Goal: Task Accomplishment & Management: Manage account settings

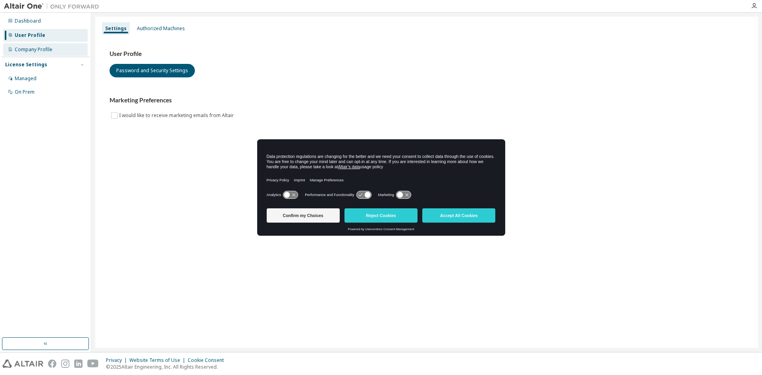
click at [35, 51] on div "Company Profile" at bounding box center [34, 49] width 38 height 6
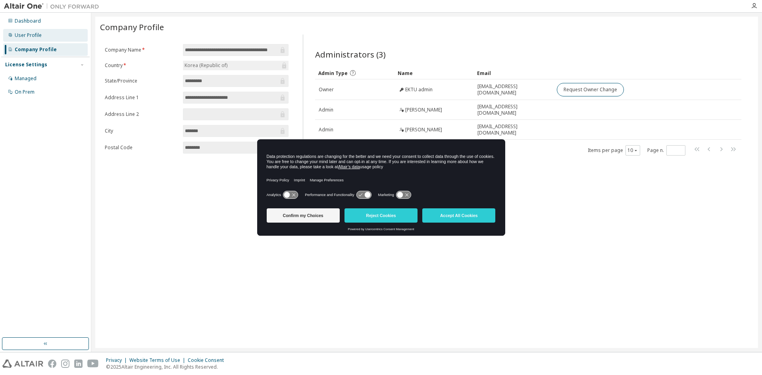
click at [32, 34] on div "User Profile" at bounding box center [28, 35] width 27 height 6
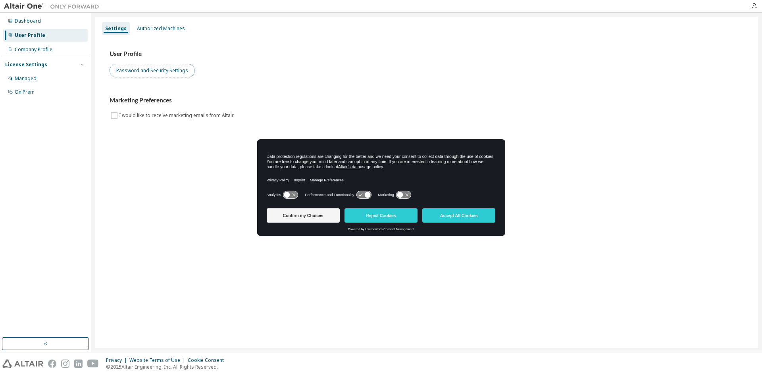
click at [162, 71] on button "Password and Security Settings" at bounding box center [152, 70] width 85 height 13
click at [161, 31] on div "Authorized Machines" at bounding box center [161, 28] width 48 height 6
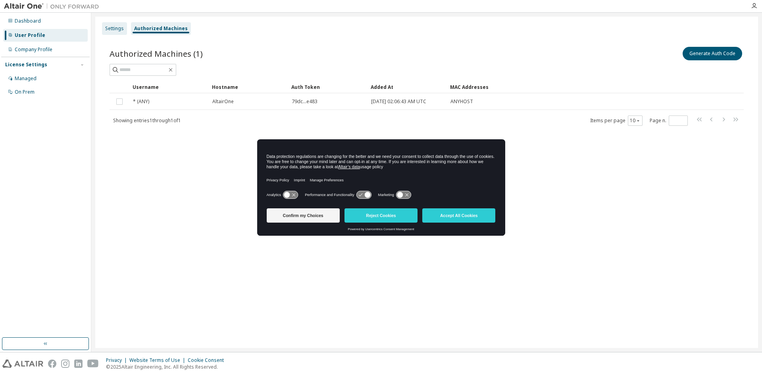
click at [115, 27] on div "Settings" at bounding box center [114, 28] width 19 height 6
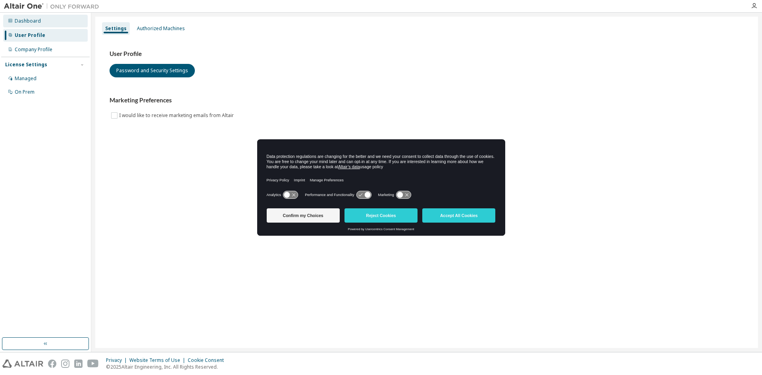
click at [47, 25] on div "Dashboard" at bounding box center [45, 21] width 85 height 13
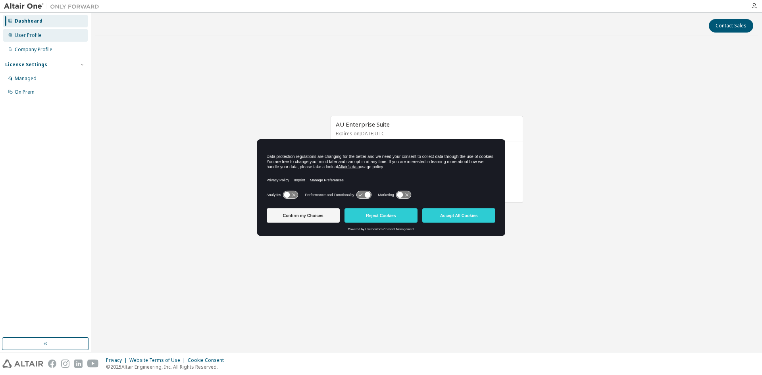
click at [57, 29] on div "User Profile" at bounding box center [45, 35] width 85 height 13
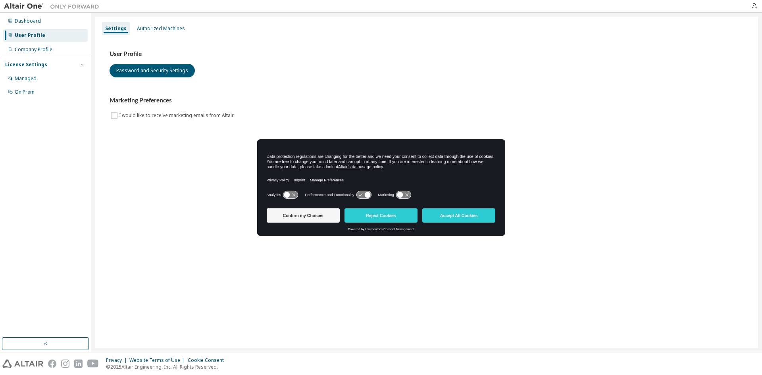
drag, startPoint x: 64, startPoint y: 88, endPoint x: 54, endPoint y: 127, distance: 39.4
